Goal: Task Accomplishment & Management: Use online tool/utility

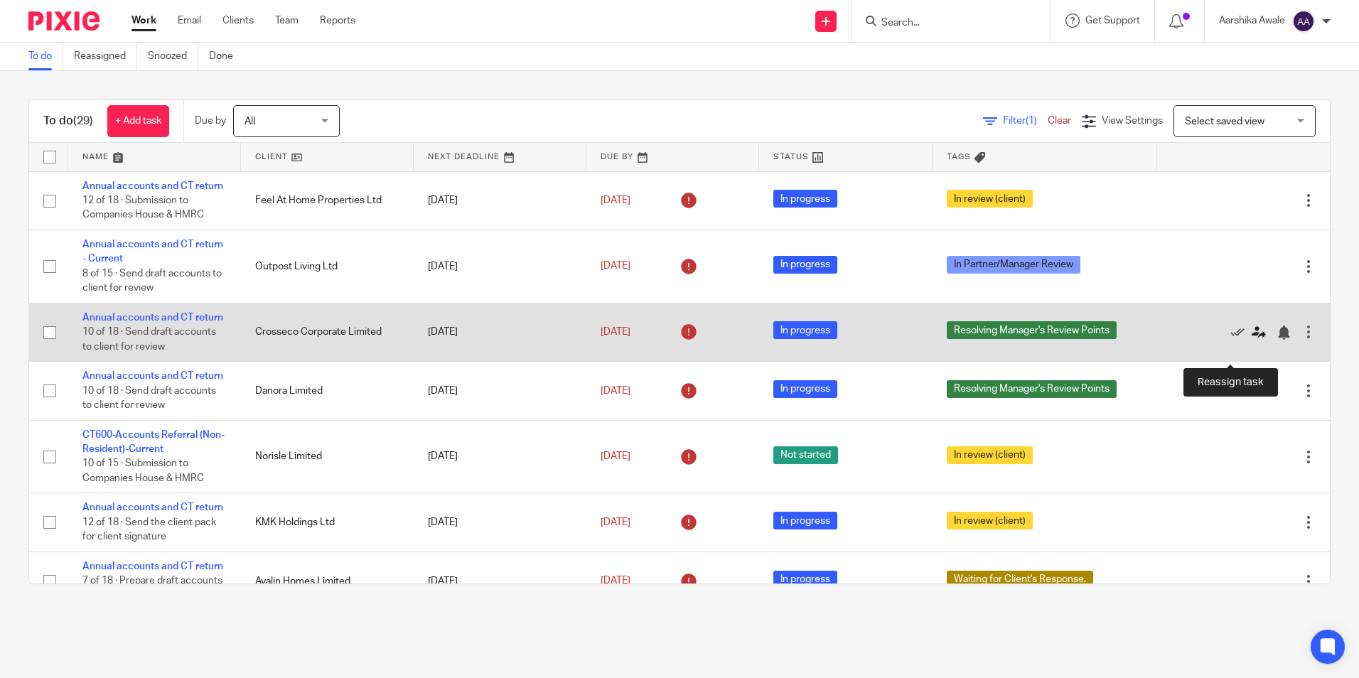
click at [1252, 339] on link at bounding box center [1262, 332] width 21 height 14
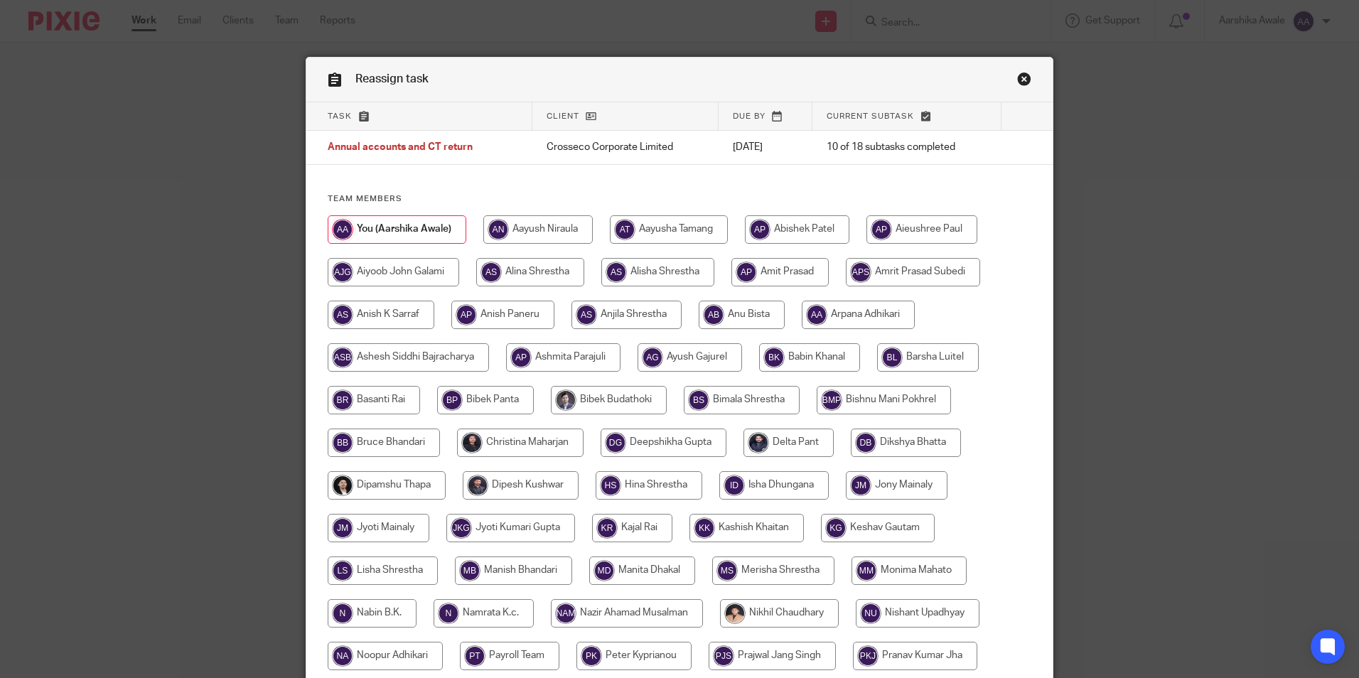
scroll to position [142, 0]
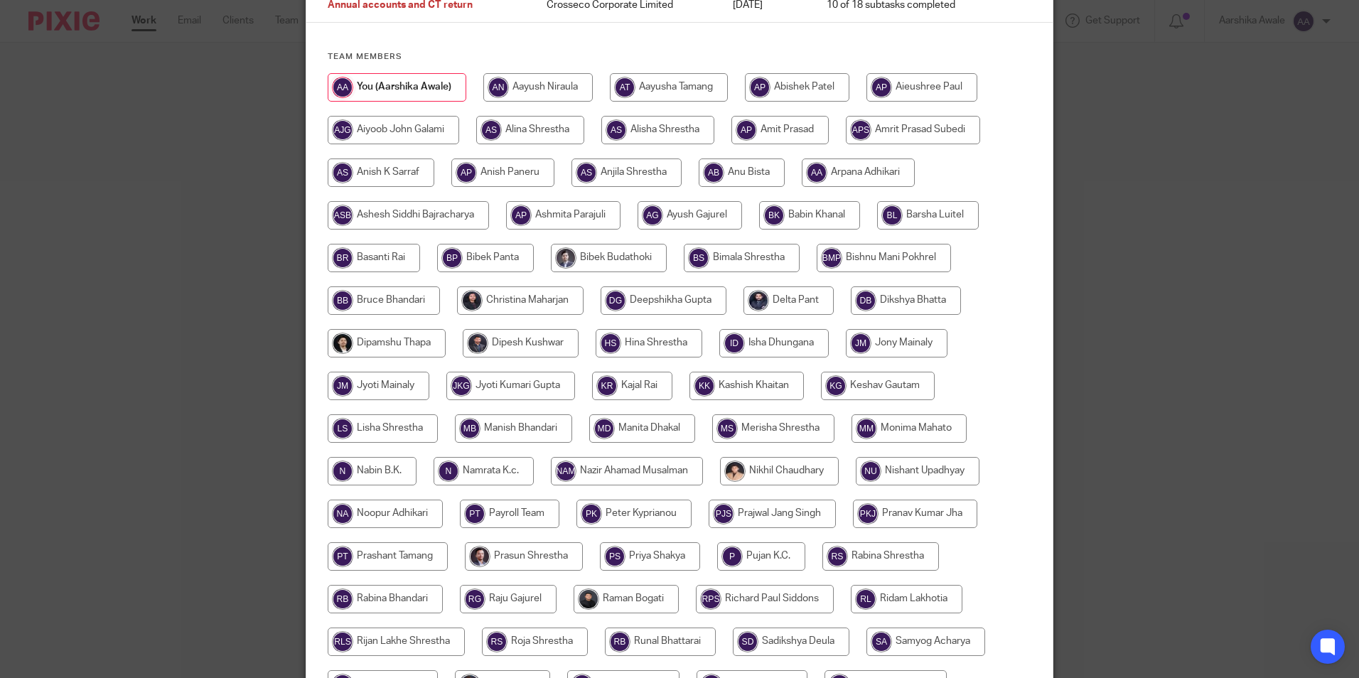
click at [458, 291] on input "radio" at bounding box center [520, 300] width 127 height 28
radio input "true"
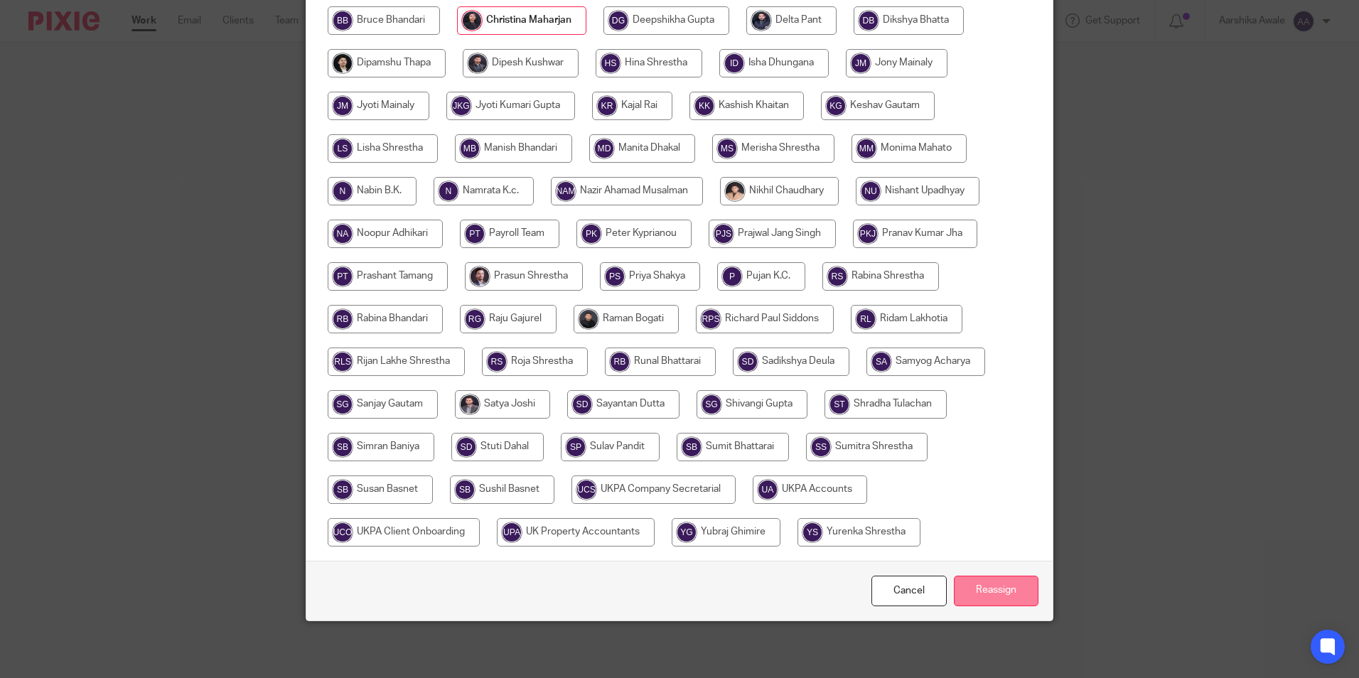
click at [969, 584] on input "Reassign" at bounding box center [996, 591] width 85 height 31
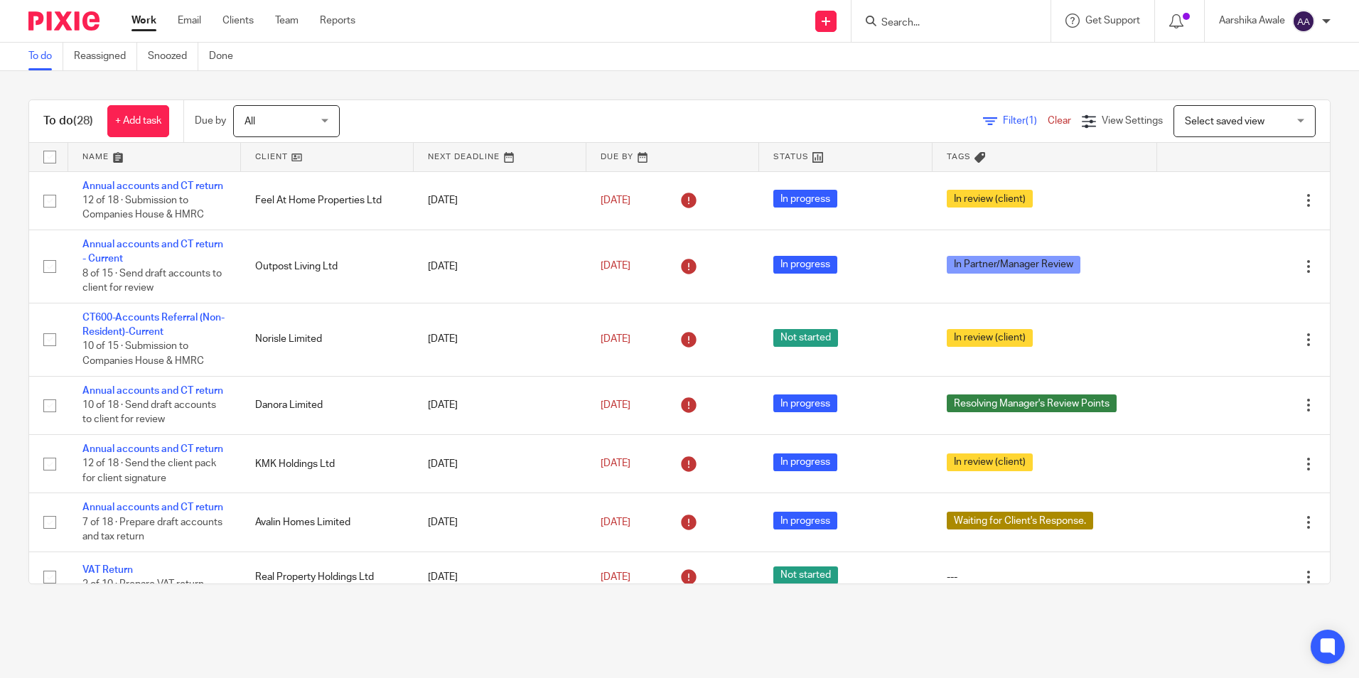
click at [918, 8] on div at bounding box center [950, 21] width 199 height 42
click at [909, 21] on input "Search" at bounding box center [944, 23] width 128 height 13
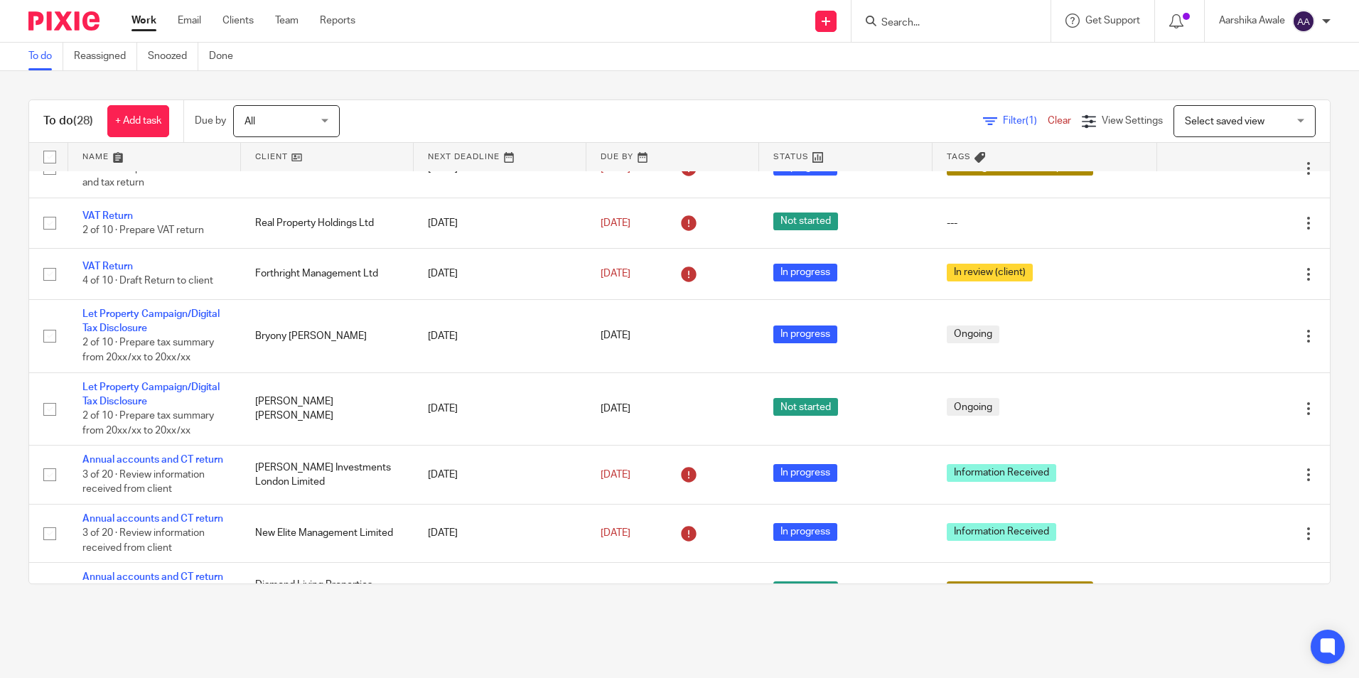
scroll to position [355, 0]
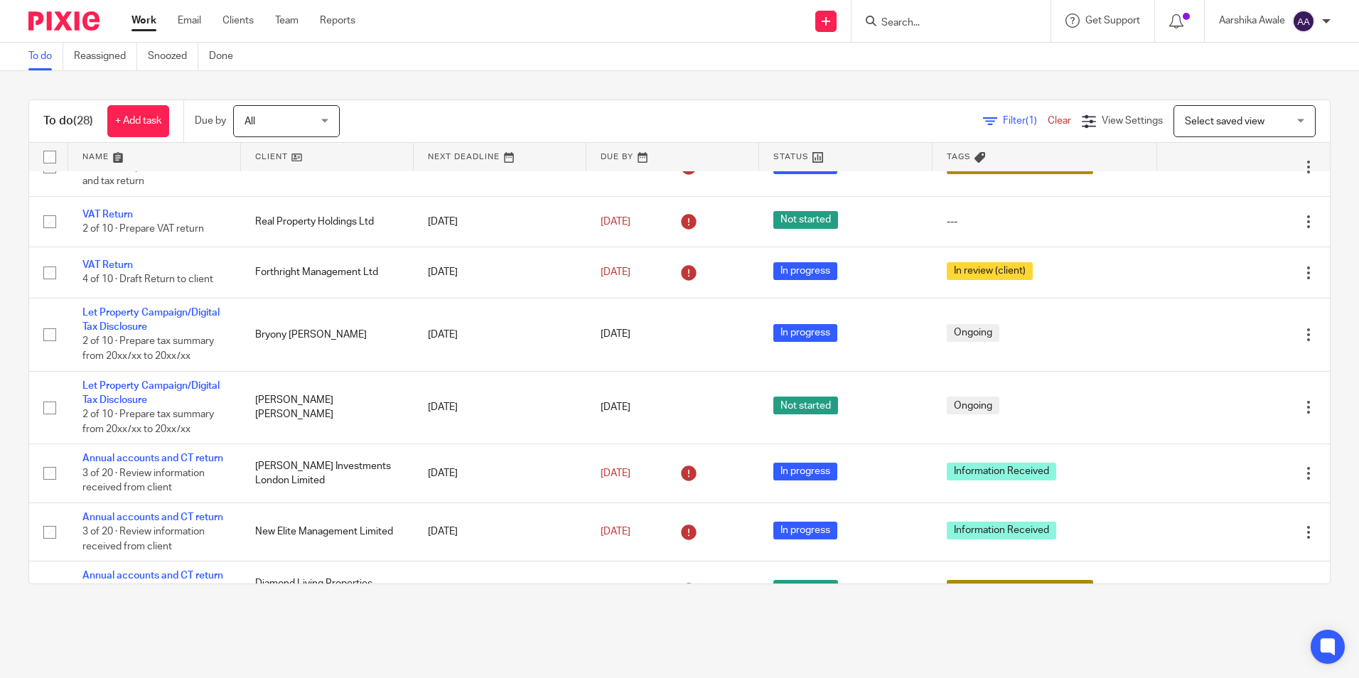
click at [1031, 613] on main "To do Reassigned Snoozed Done To do (28) + Add task Due by All All Today Tomorr…" at bounding box center [679, 339] width 1359 height 678
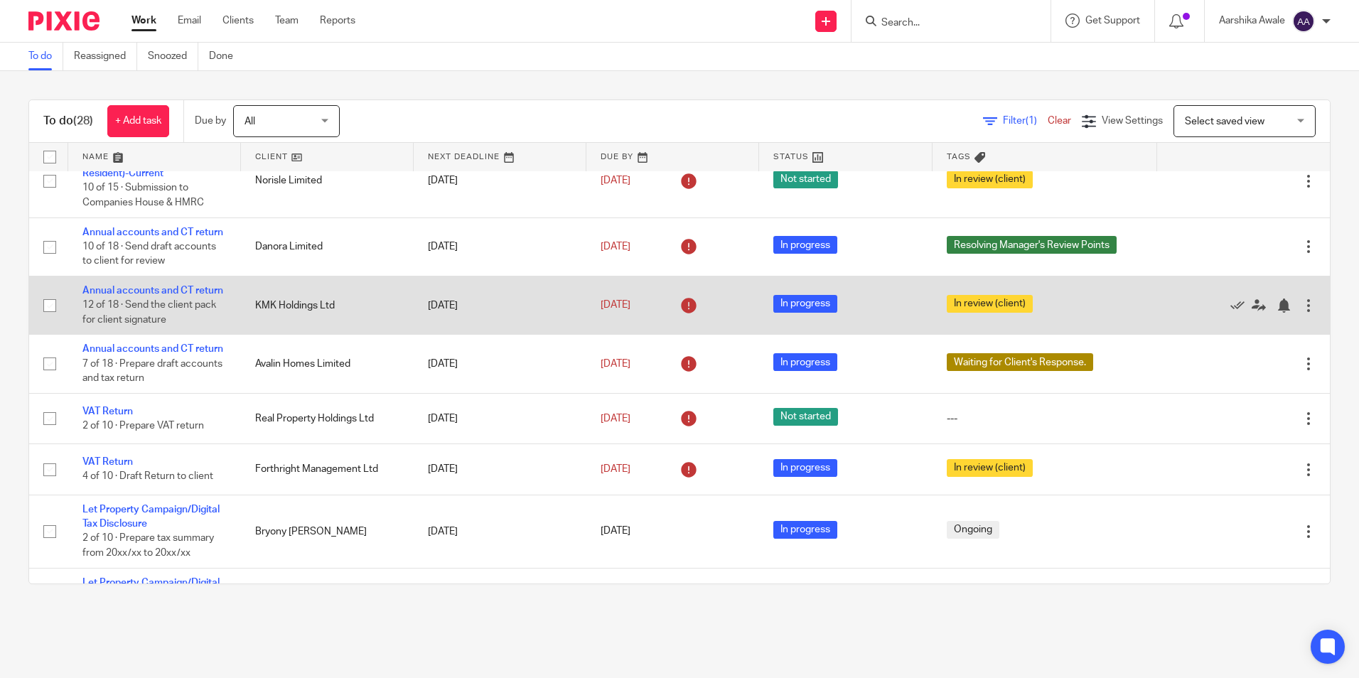
scroll to position [0, 0]
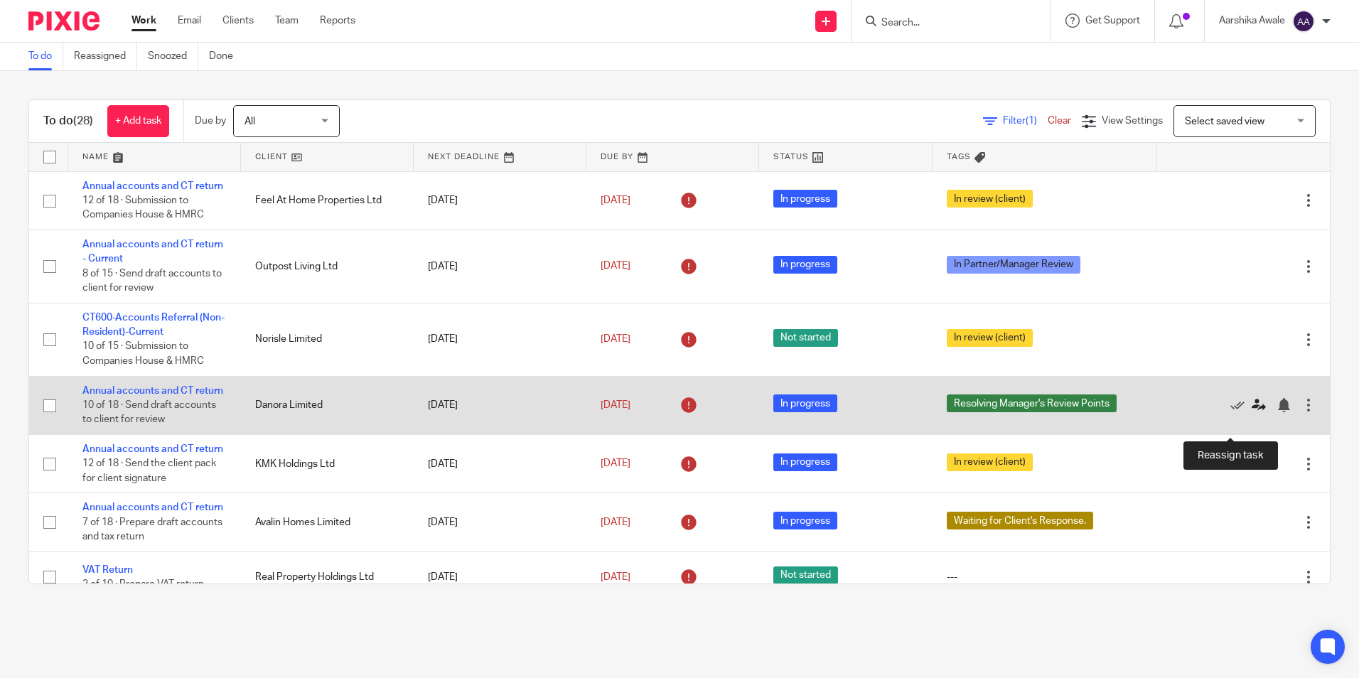
click at [1252, 412] on link at bounding box center [1262, 405] width 21 height 14
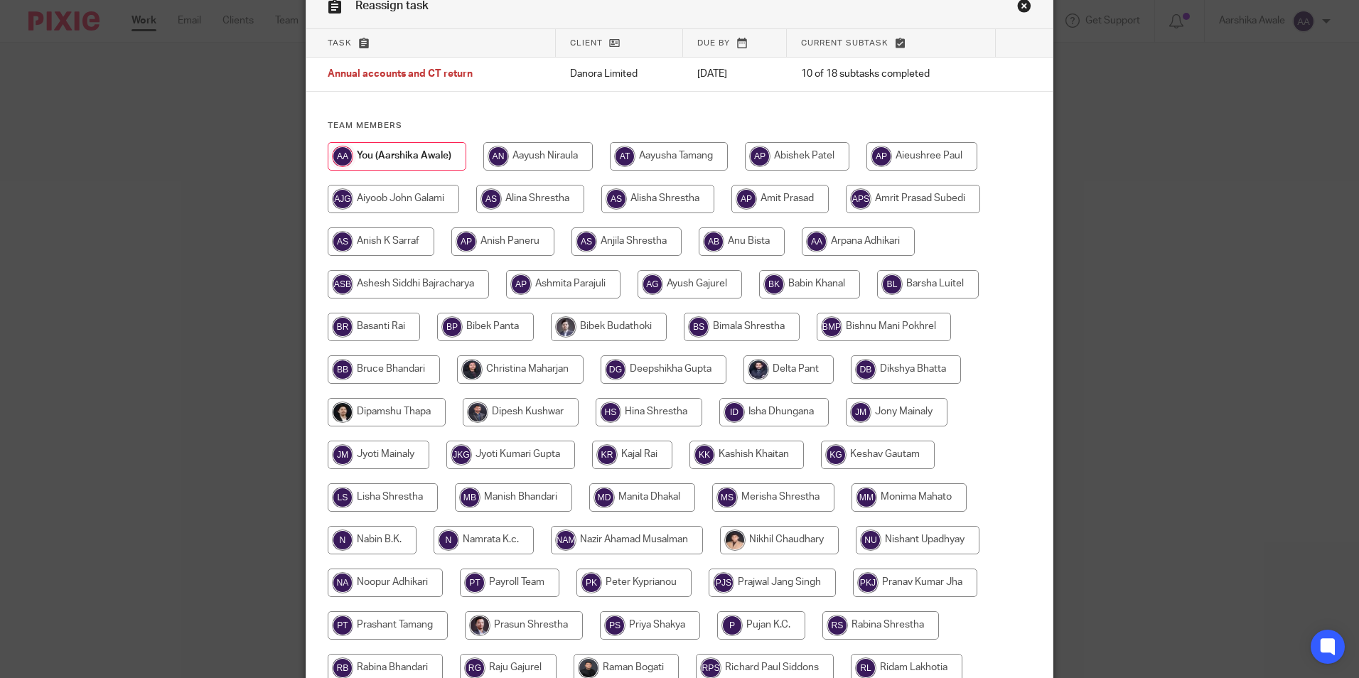
scroll to position [67, 0]
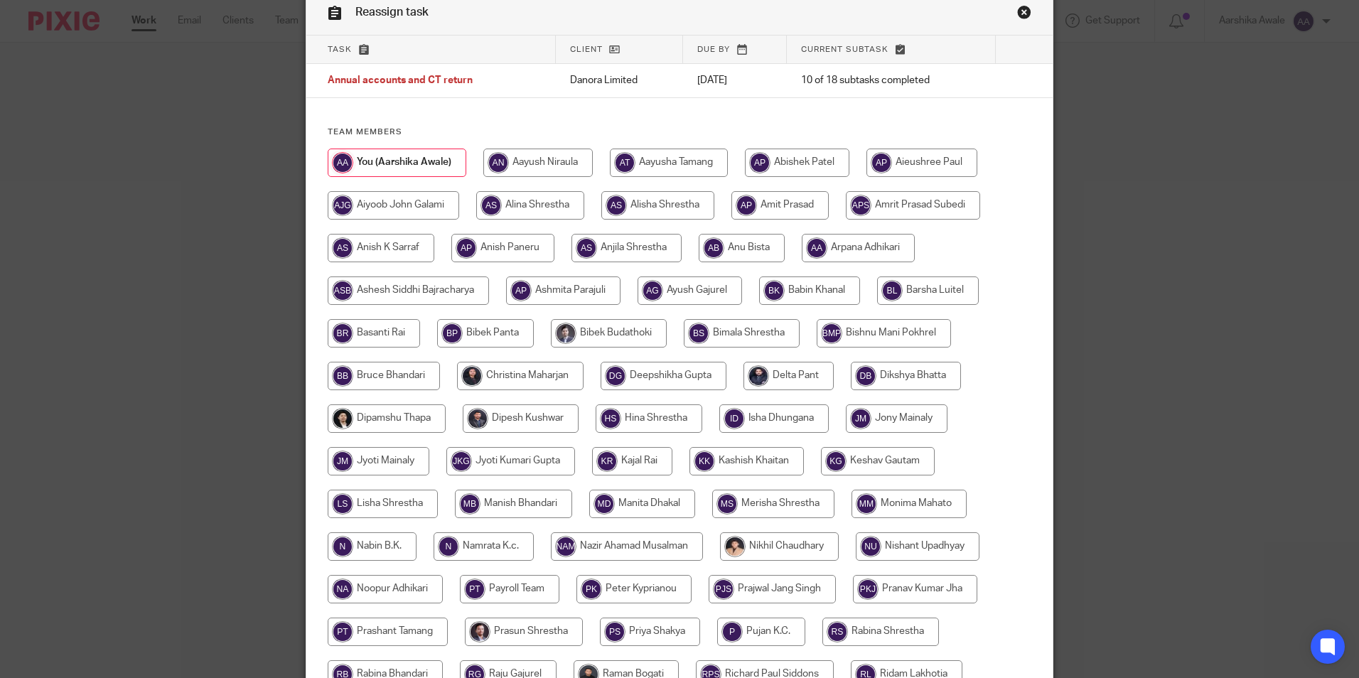
click at [511, 383] on input "radio" at bounding box center [520, 376] width 127 height 28
radio input "true"
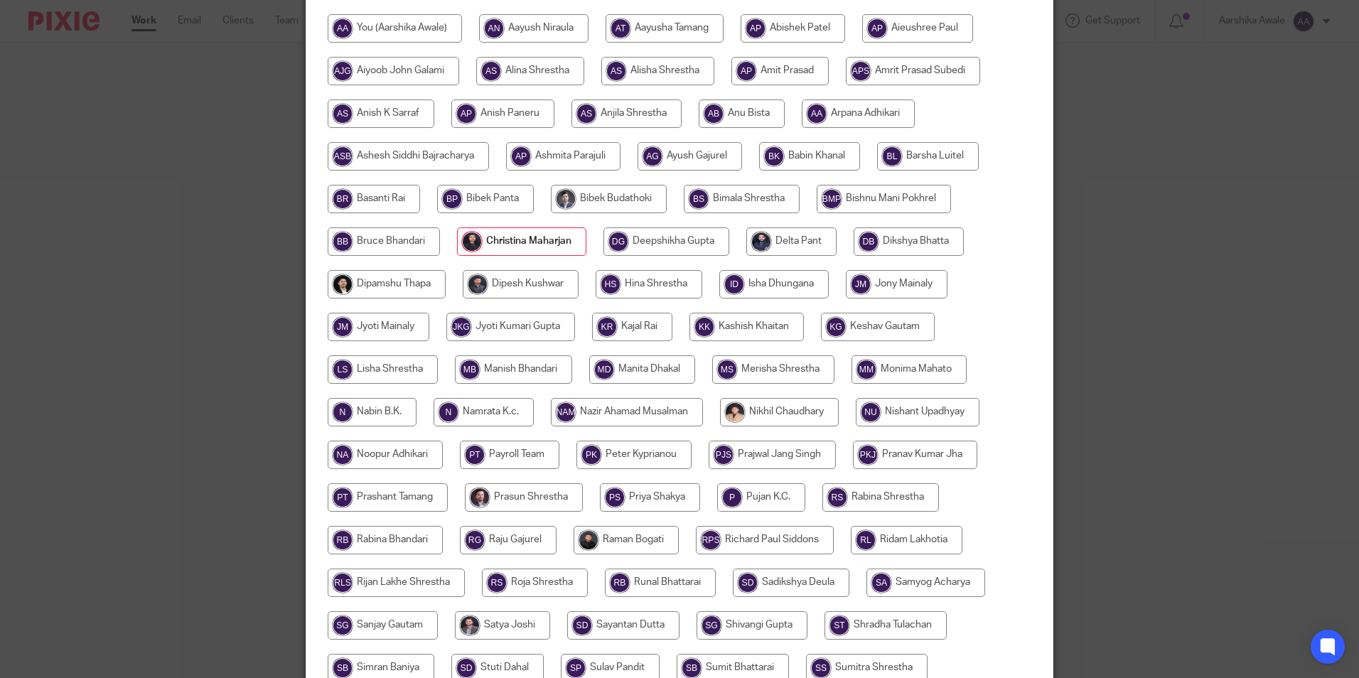
scroll to position [351, 0]
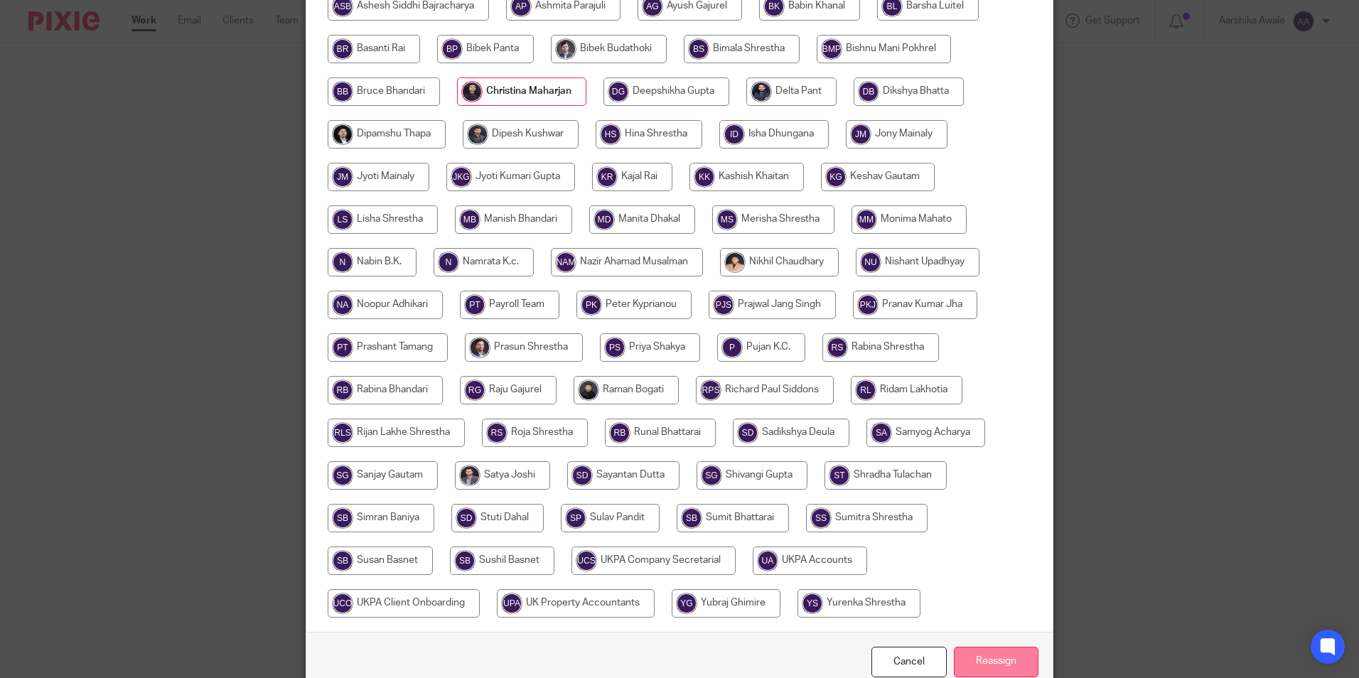
click at [984, 657] on input "Reassign" at bounding box center [996, 662] width 85 height 31
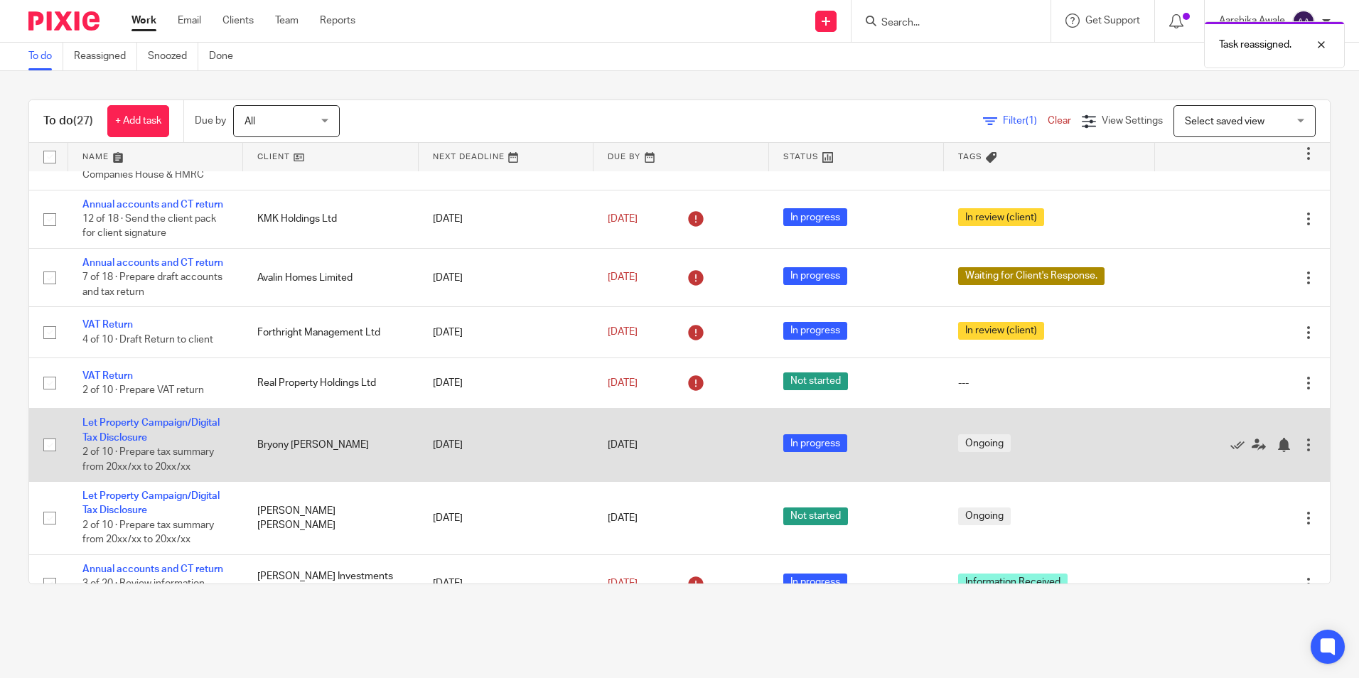
scroll to position [213, 0]
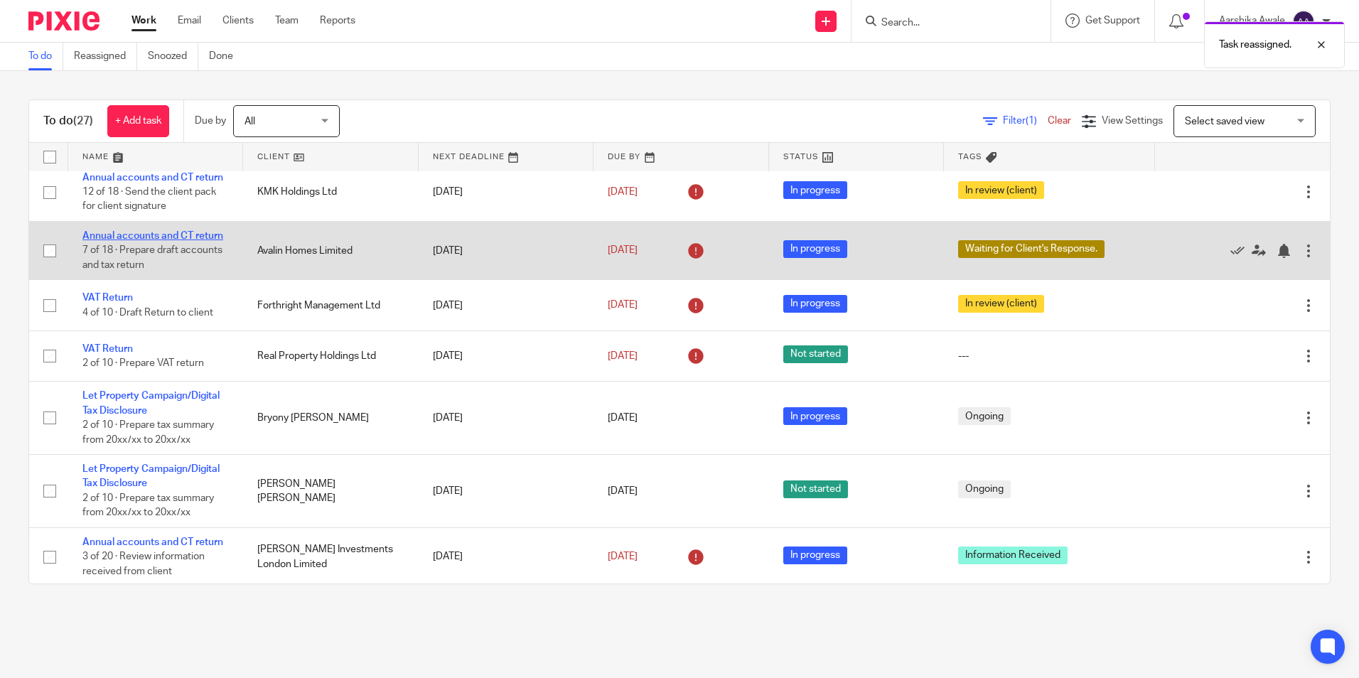
click at [187, 237] on link "Annual accounts and CT return" at bounding box center [152, 236] width 141 height 10
